Goal: Information Seeking & Learning: Learn about a topic

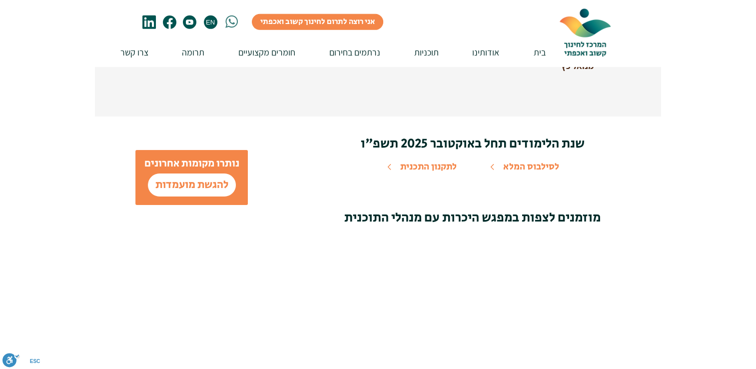
scroll to position [3194, 0]
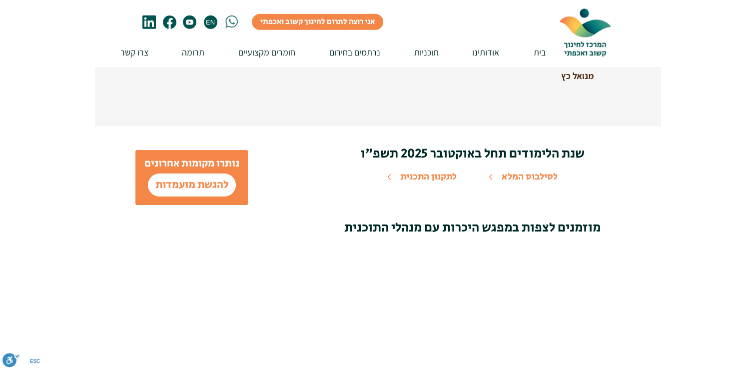
click at [529, 170] on span "לסילבוס המלא" at bounding box center [529, 176] width 56 height 13
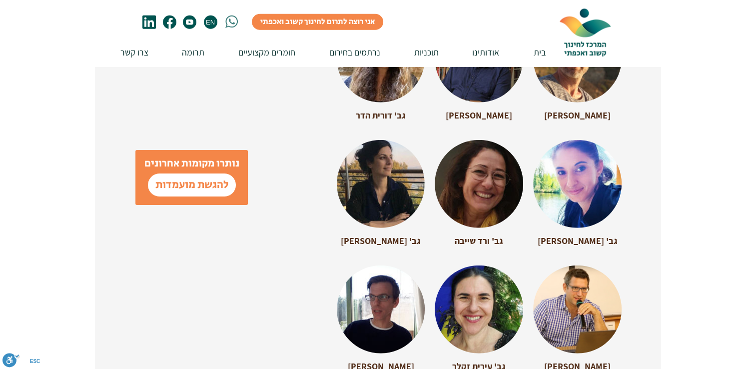
scroll to position [2653, 0]
click at [186, 187] on span "להגשת מועמדות" at bounding box center [191, 184] width 73 height 15
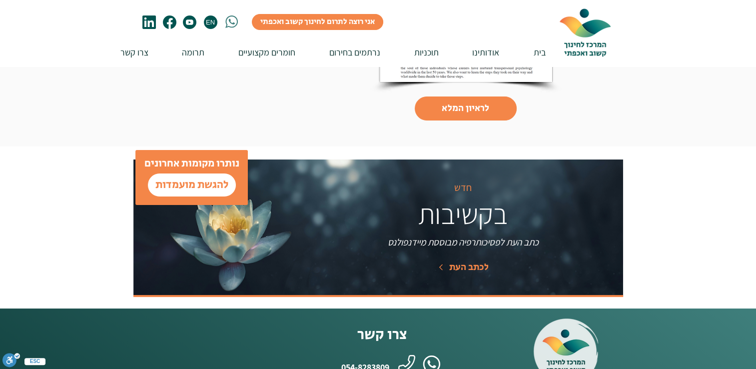
scroll to position [3808, 0]
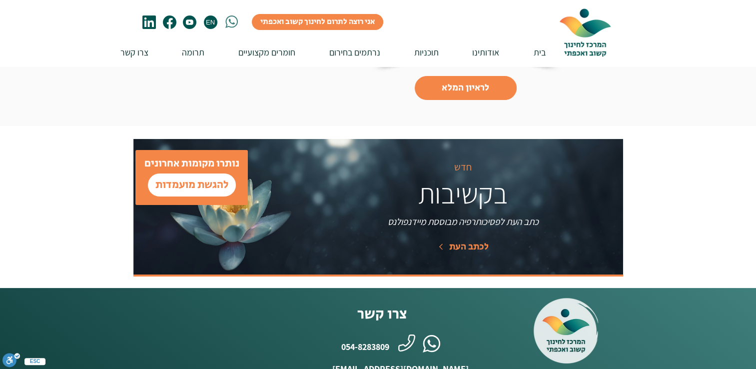
click at [464, 240] on span "לכתב העת" at bounding box center [468, 246] width 39 height 13
